Goal: Find specific page/section

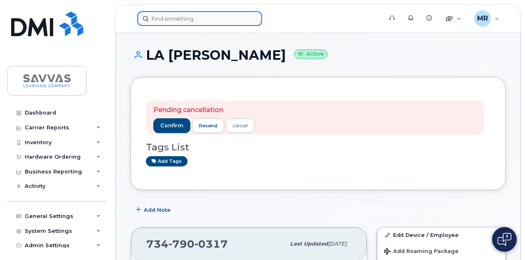
click at [186, 15] on input at bounding box center [199, 18] width 125 height 15
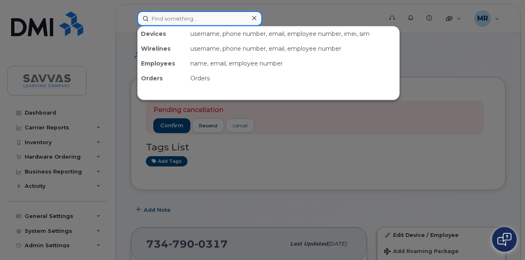
paste input "[PERSON_NAME]"
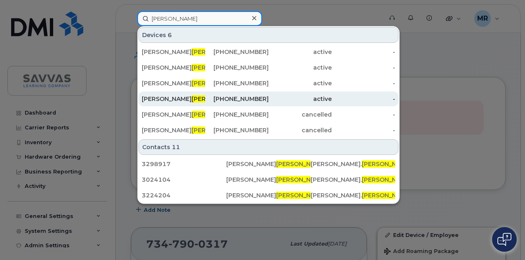
type input "[PERSON_NAME]"
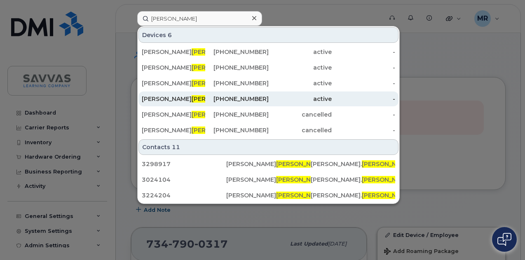
click at [192, 101] on span "[PERSON_NAME]" at bounding box center [217, 98] width 50 height 7
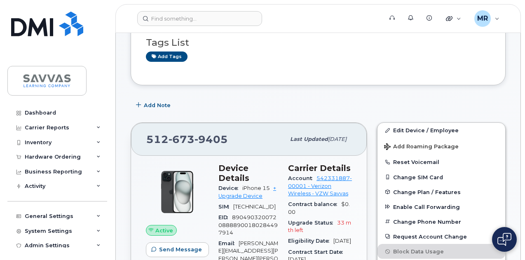
scroll to position [165, 0]
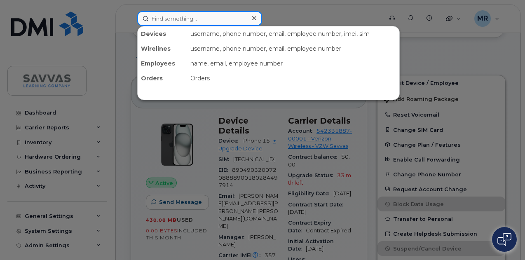
click at [182, 18] on input at bounding box center [199, 18] width 125 height 15
paste input "Agojo"
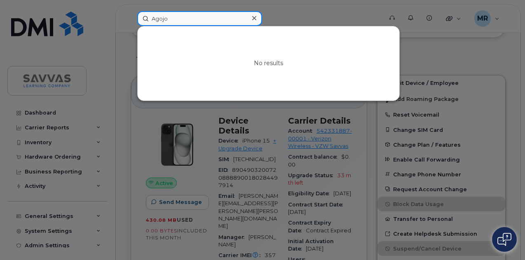
click at [188, 21] on input "Agojo" at bounding box center [199, 18] width 125 height 15
paste input "[PERSON_NAME]"
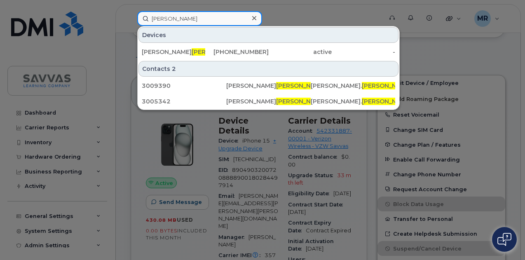
click at [186, 21] on input "[PERSON_NAME]" at bounding box center [199, 18] width 125 height 15
paste input "[PERSON_NAME]"
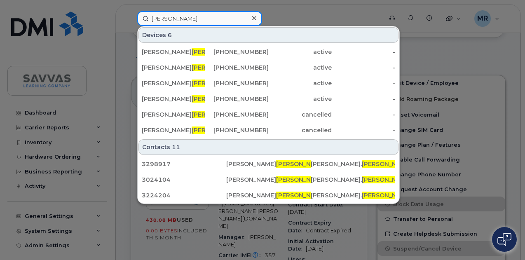
type input "[PERSON_NAME]"
